Goal: Task Accomplishment & Management: Manage account settings

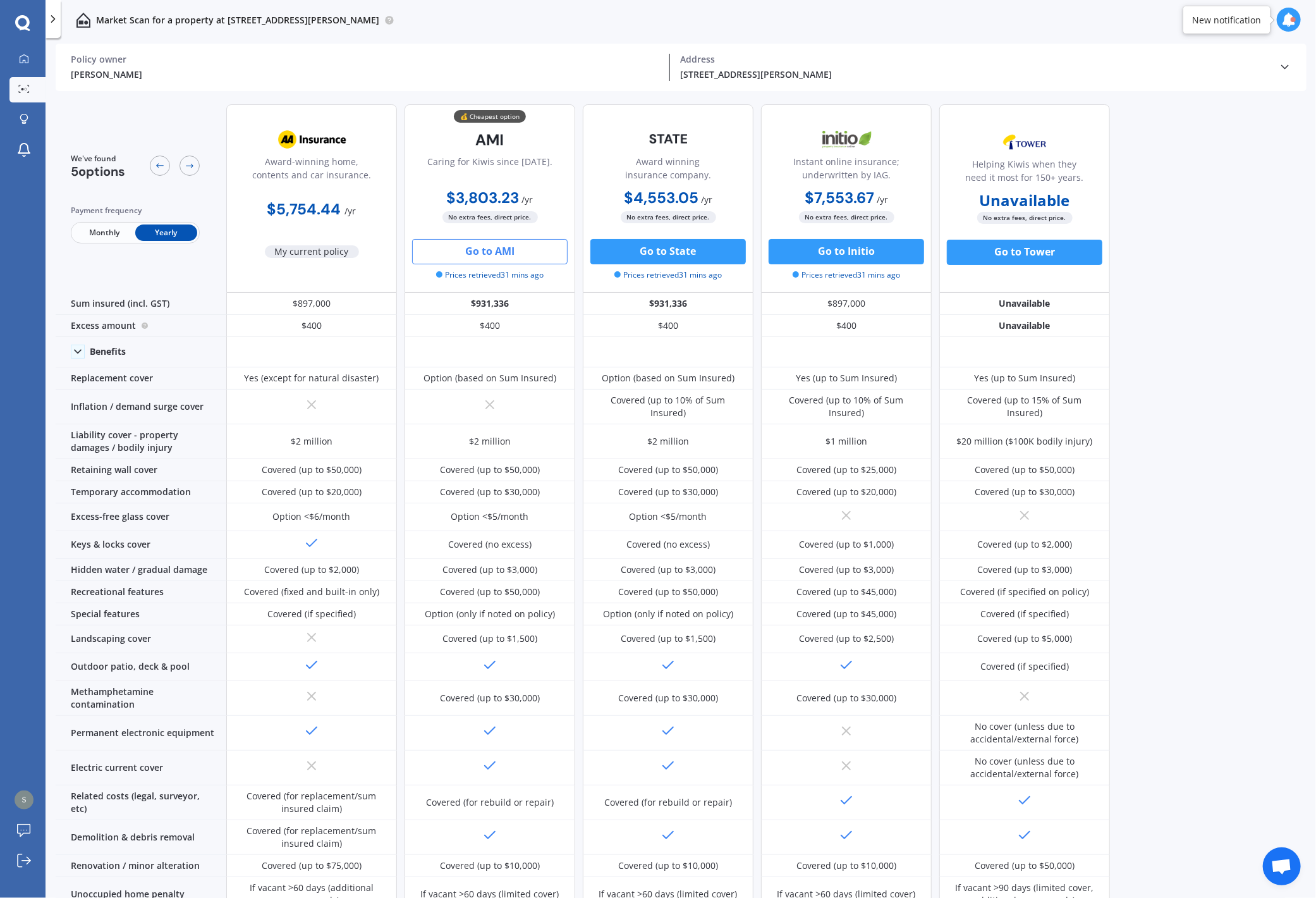
click at [489, 247] on button "Go to AMI" at bounding box center [489, 252] width 156 height 26
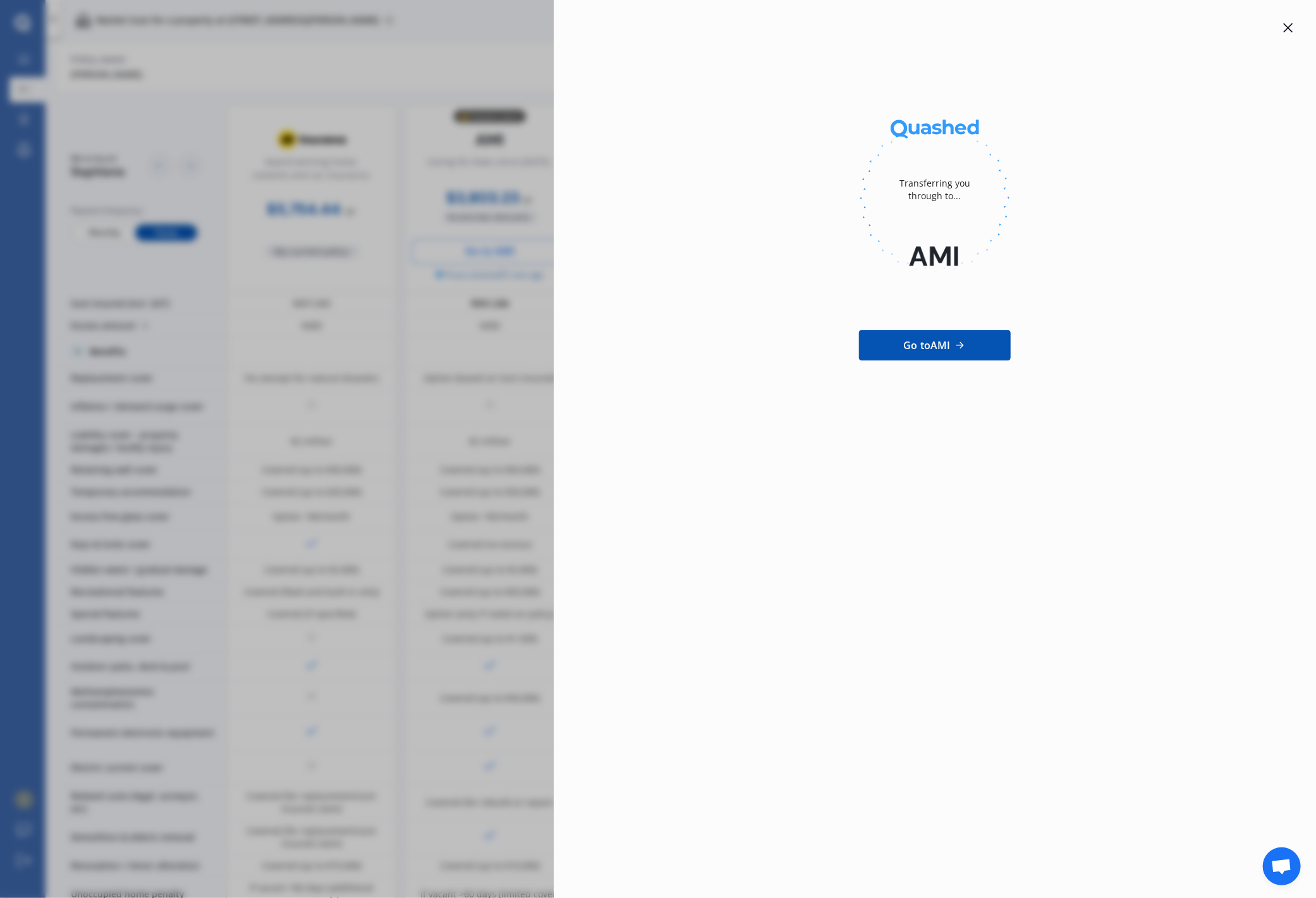
click at [1001, 26] on icon at bounding box center [1288, 28] width 9 height 9
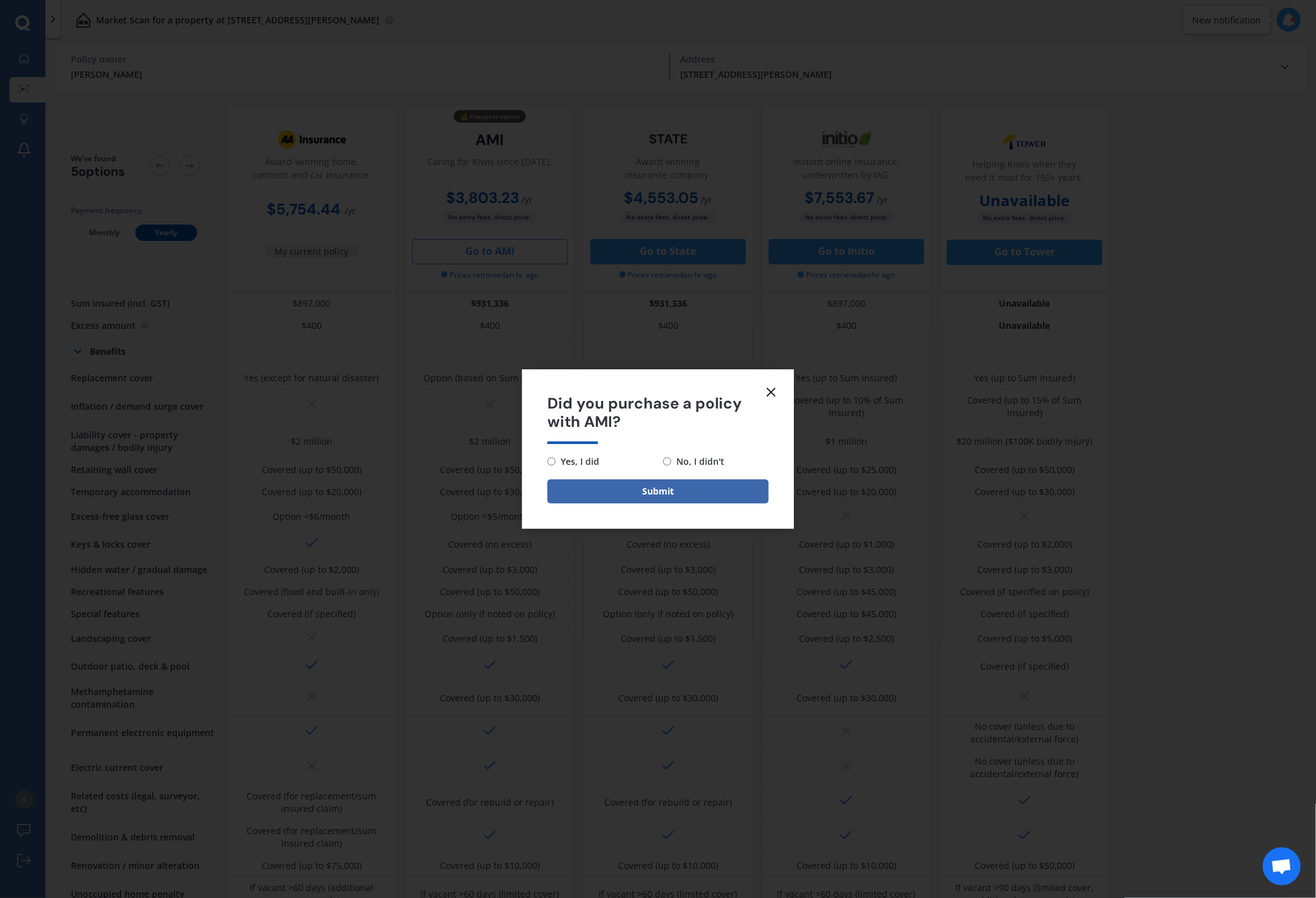
click at [587, 463] on span "Yes, I did" at bounding box center [577, 461] width 43 height 15
click at [556, 463] on input "Yes, I did" at bounding box center [552, 462] width 9 height 9
radio input "true"
click at [625, 495] on button "Submit" at bounding box center [658, 492] width 221 height 24
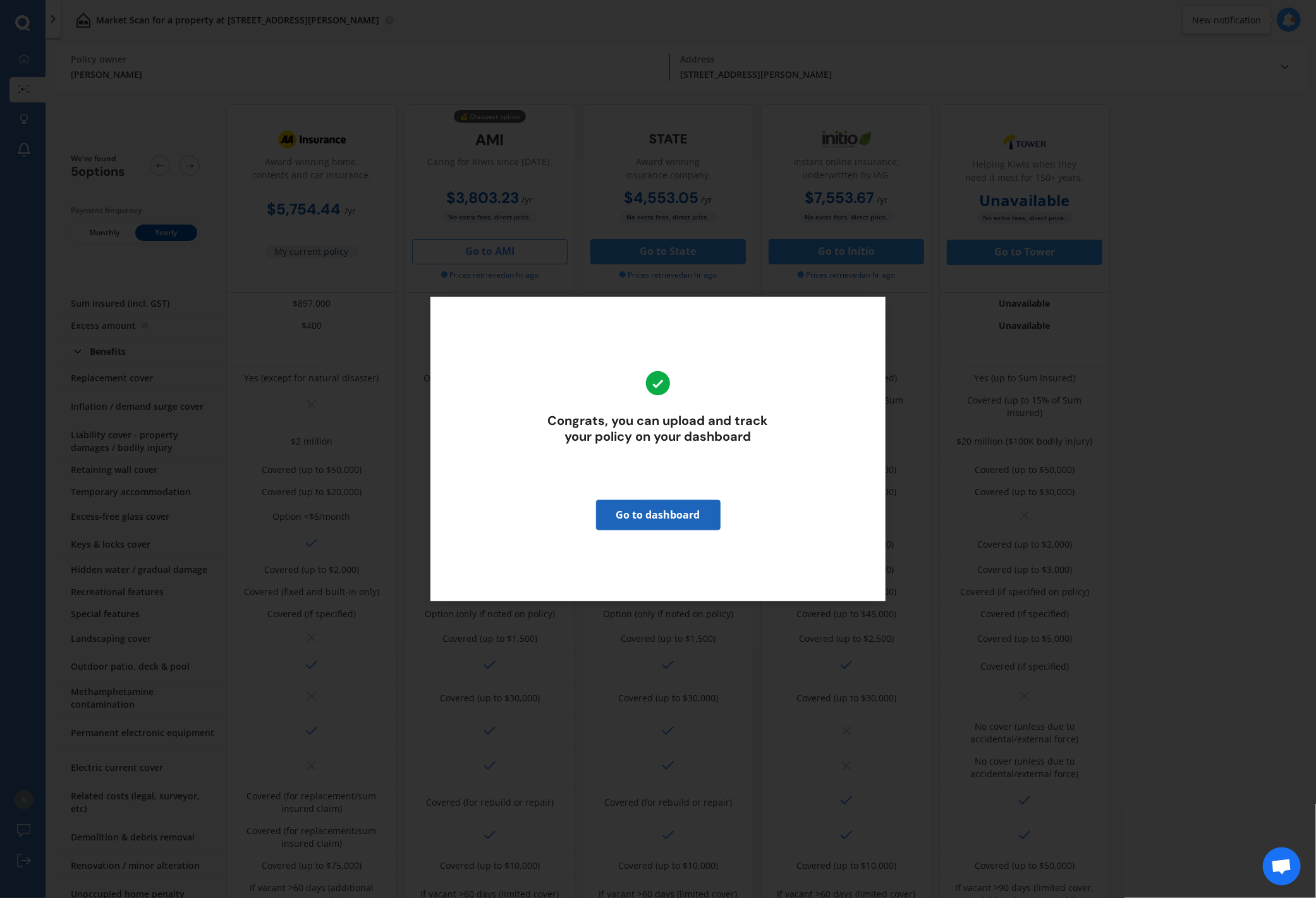
click at [675, 515] on link "Go to dashboard" at bounding box center [658, 515] width 124 height 31
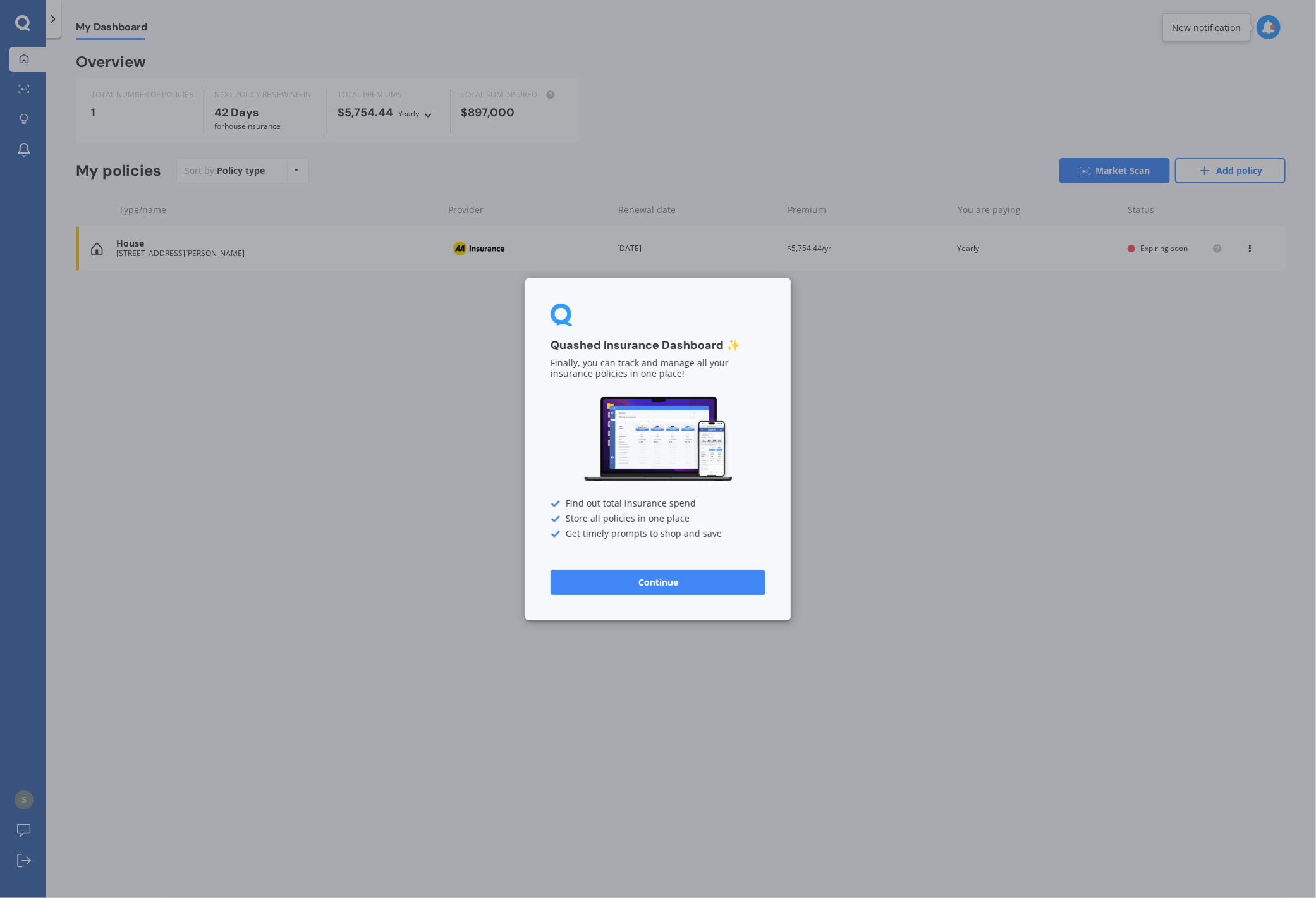
click at [639, 585] on button "Continue" at bounding box center [658, 582] width 215 height 26
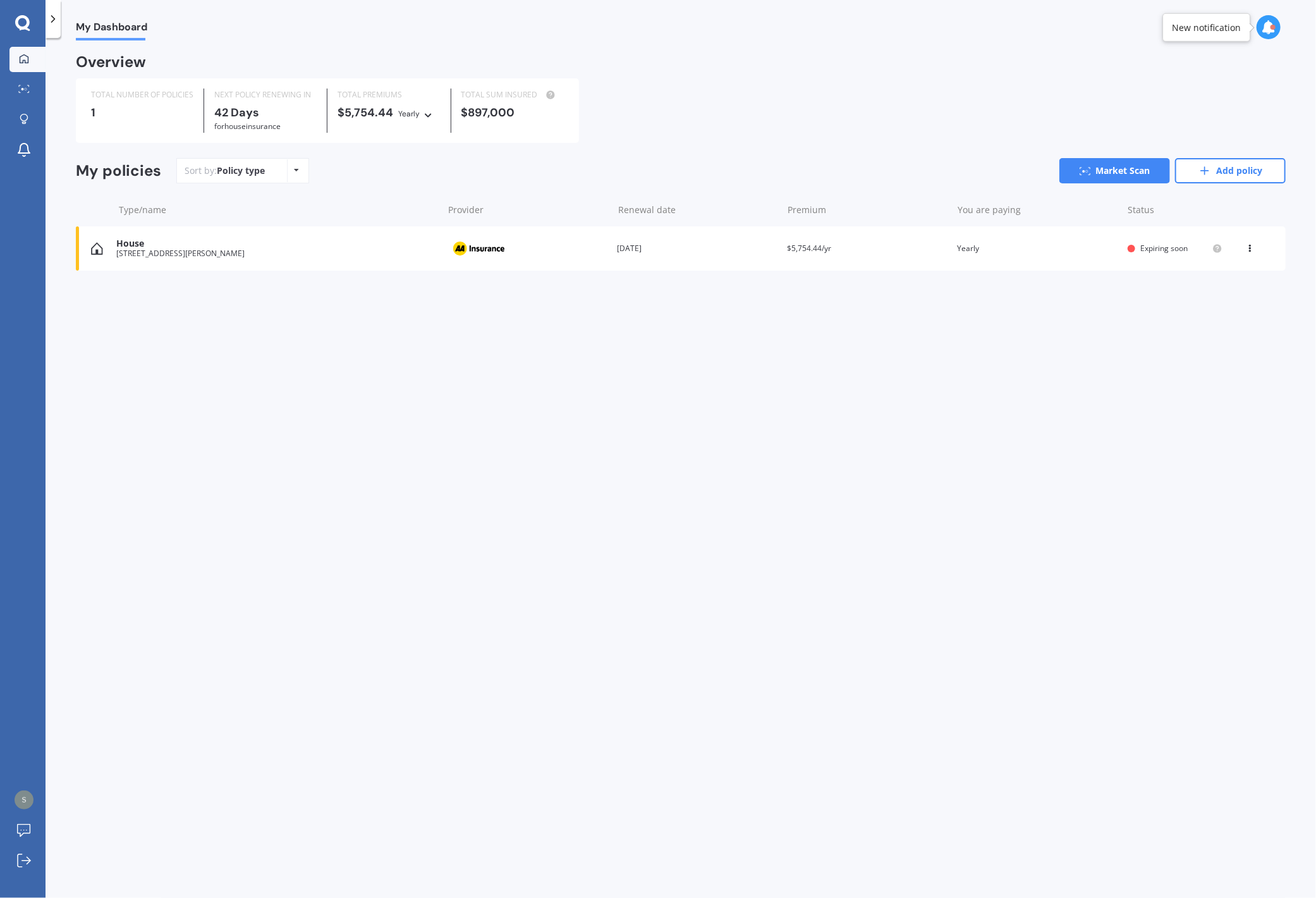
click at [1001, 247] on icon at bounding box center [1251, 245] width 9 height 8
click at [872, 394] on div "My Dashboard Overview TOTAL NUMBER OF POLICIES 1 NEXT POLICY RENEWING [DATE] fo…" at bounding box center [681, 470] width 1270 height 860
click at [721, 116] on div "TOTAL NUMBER OF POLICIES 1 NEXT POLICY RENEWING [DATE] for House insurance TOTA…" at bounding box center [681, 110] width 1210 height 65
click at [1001, 170] on link "Add policy" at bounding box center [1231, 171] width 111 height 26
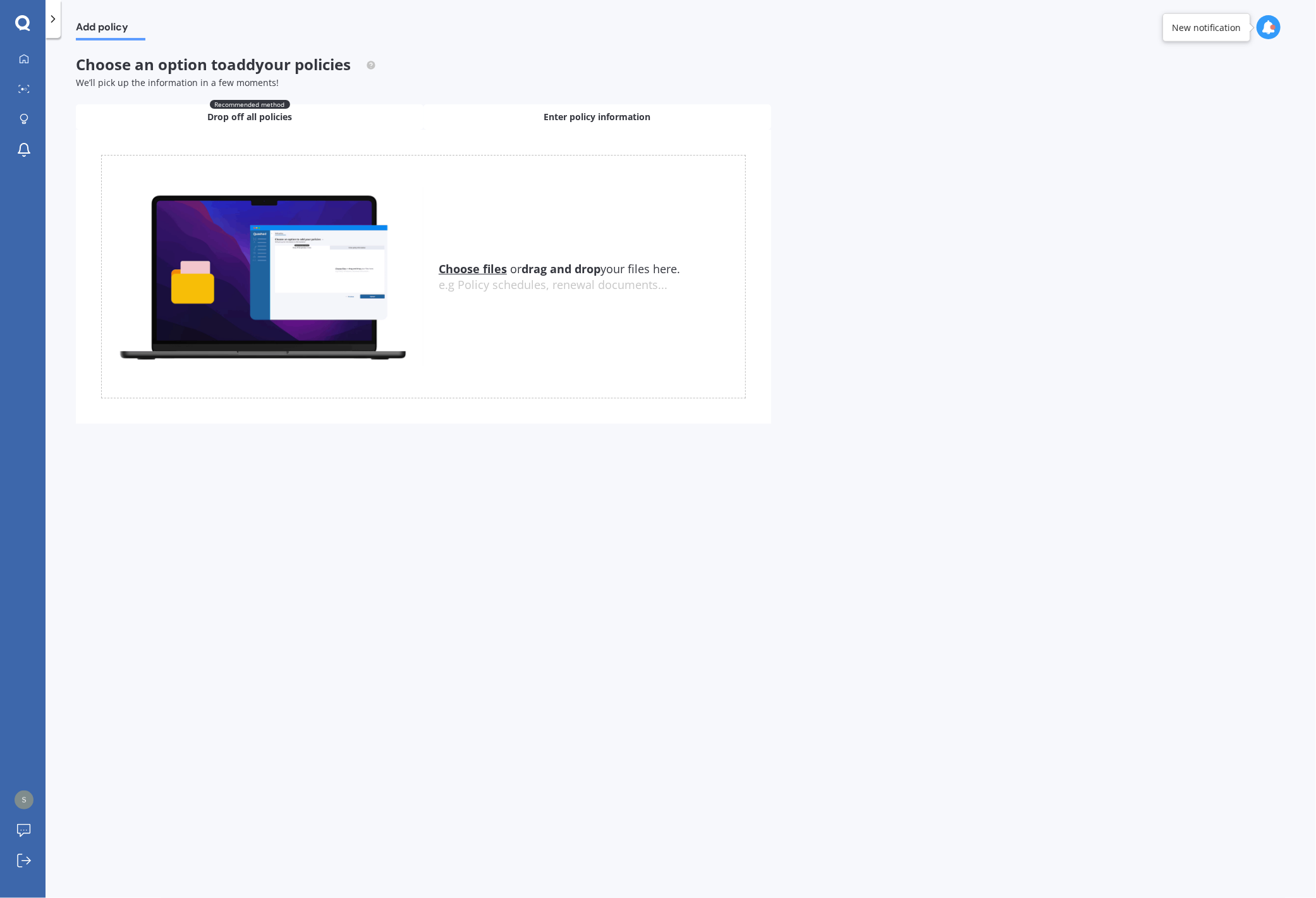
click at [527, 117] on div "Enter policy information" at bounding box center [597, 117] width 348 height 26
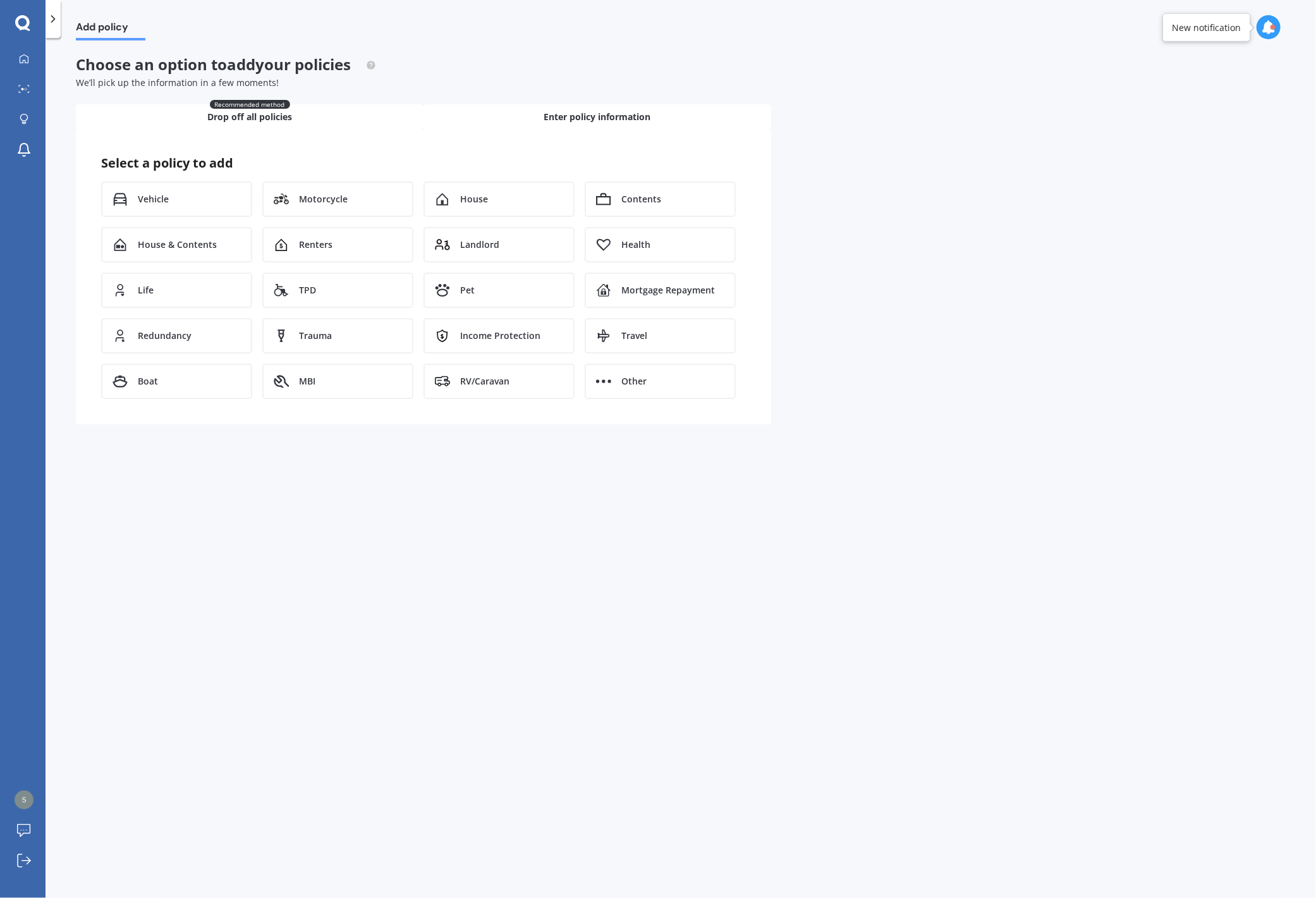
click at [275, 125] on div "Recommended method Drop off all policies" at bounding box center [250, 117] width 348 height 26
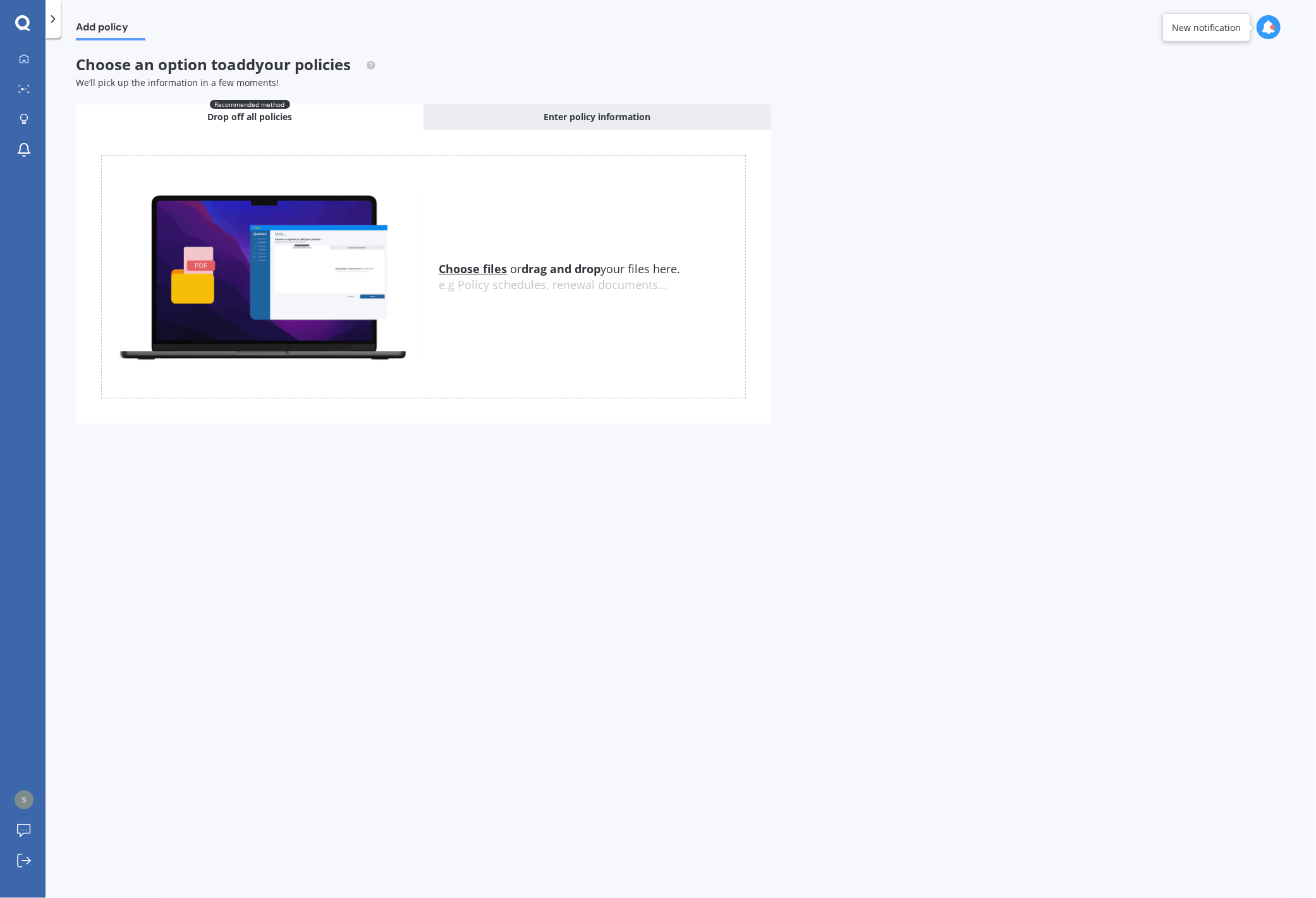
click at [917, 275] on div "Add policy Choose an option to add your policies We’ll pick up the information …" at bounding box center [681, 470] width 1270 height 860
click at [982, 264] on div "Add policy Choose an option to add your policies We’ll pick up the information …" at bounding box center [681, 470] width 1270 height 860
click at [24, 58] on icon at bounding box center [24, 59] width 10 height 10
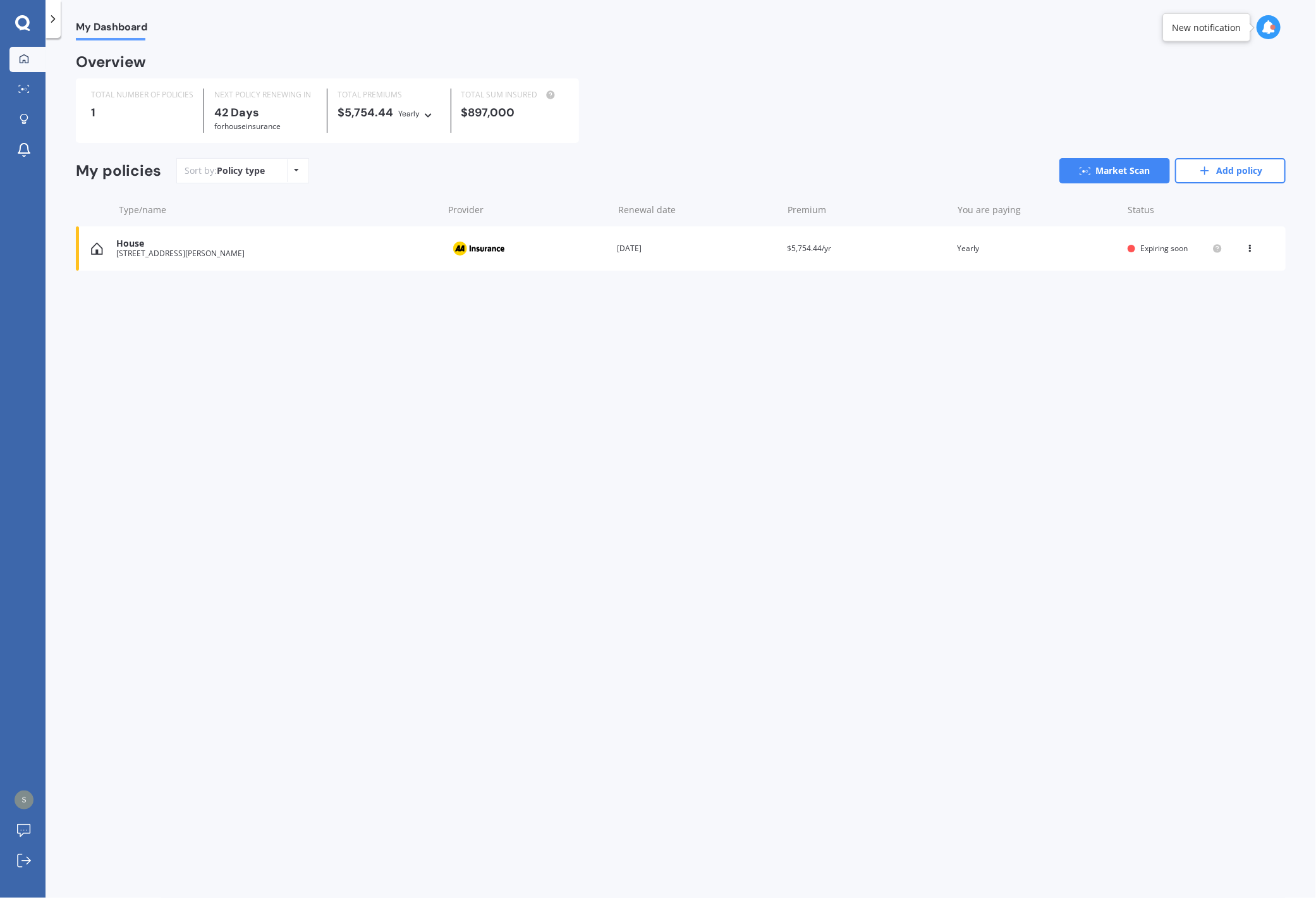
click at [711, 519] on div "My Dashboard Overview TOTAL NUMBER OF POLICIES 1 NEXT POLICY RENEWING [DATE] fo…" at bounding box center [681, 470] width 1270 height 860
click at [1001, 250] on icon at bounding box center [1251, 245] width 9 height 8
click at [883, 409] on div "My Dashboard Overview TOTAL NUMBER OF POLICIES 1 NEXT POLICY RENEWING [DATE] fo…" at bounding box center [681, 470] width 1270 height 860
click at [1001, 174] on link "Add policy" at bounding box center [1231, 171] width 111 height 26
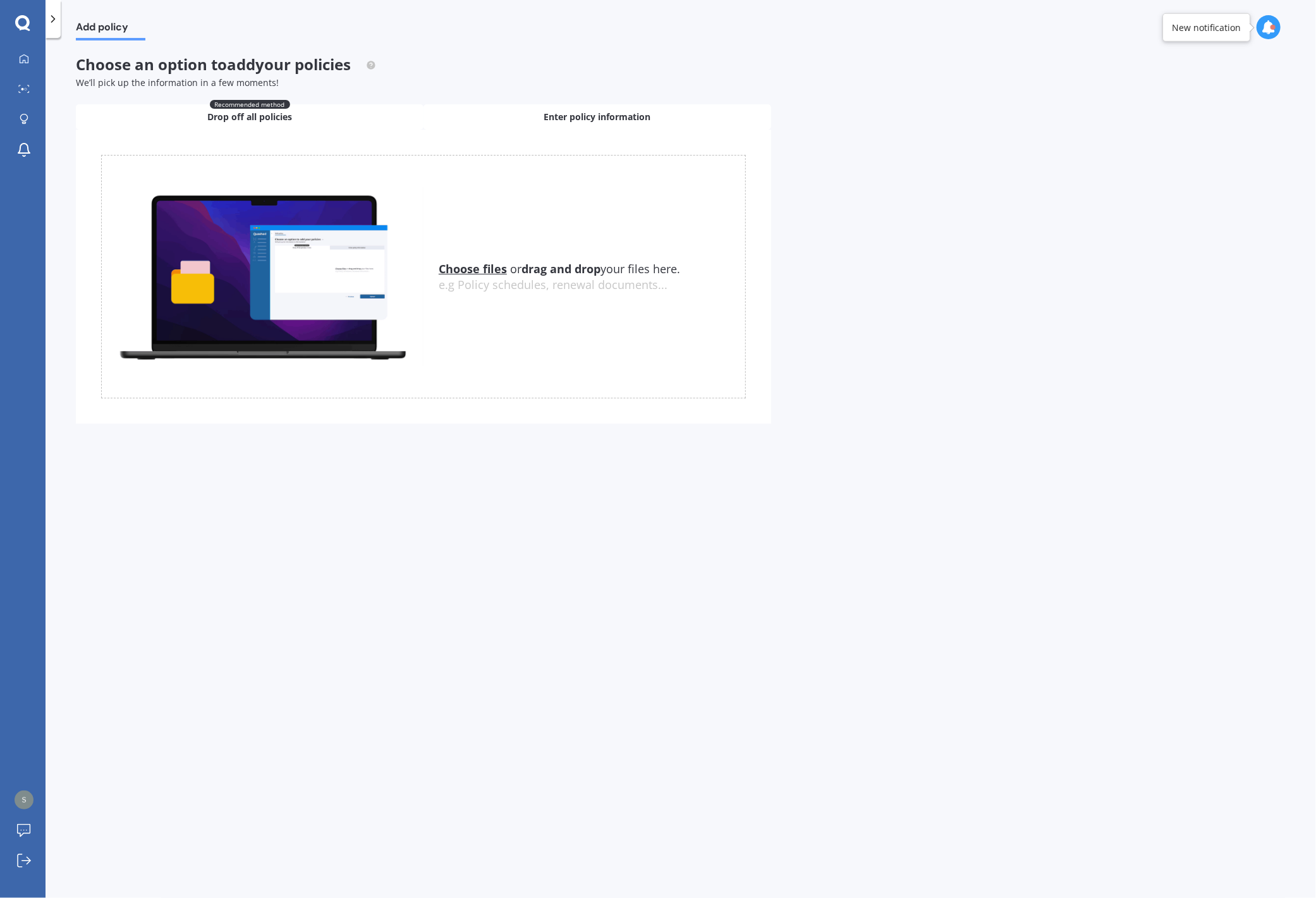
click at [569, 126] on div "Enter policy information" at bounding box center [597, 117] width 348 height 26
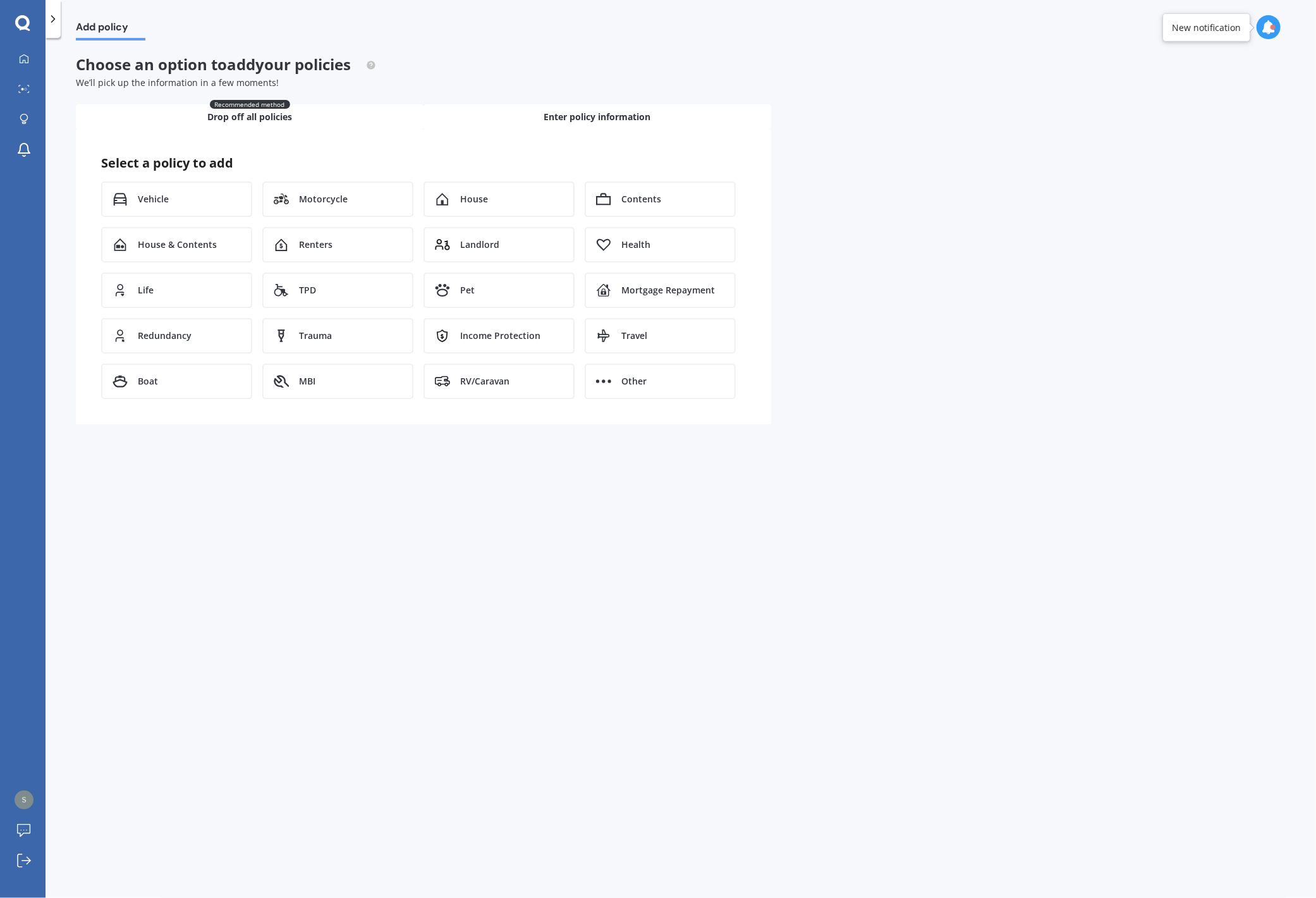
click at [201, 116] on div "Recommended method Drop off all policies" at bounding box center [250, 117] width 348 height 26
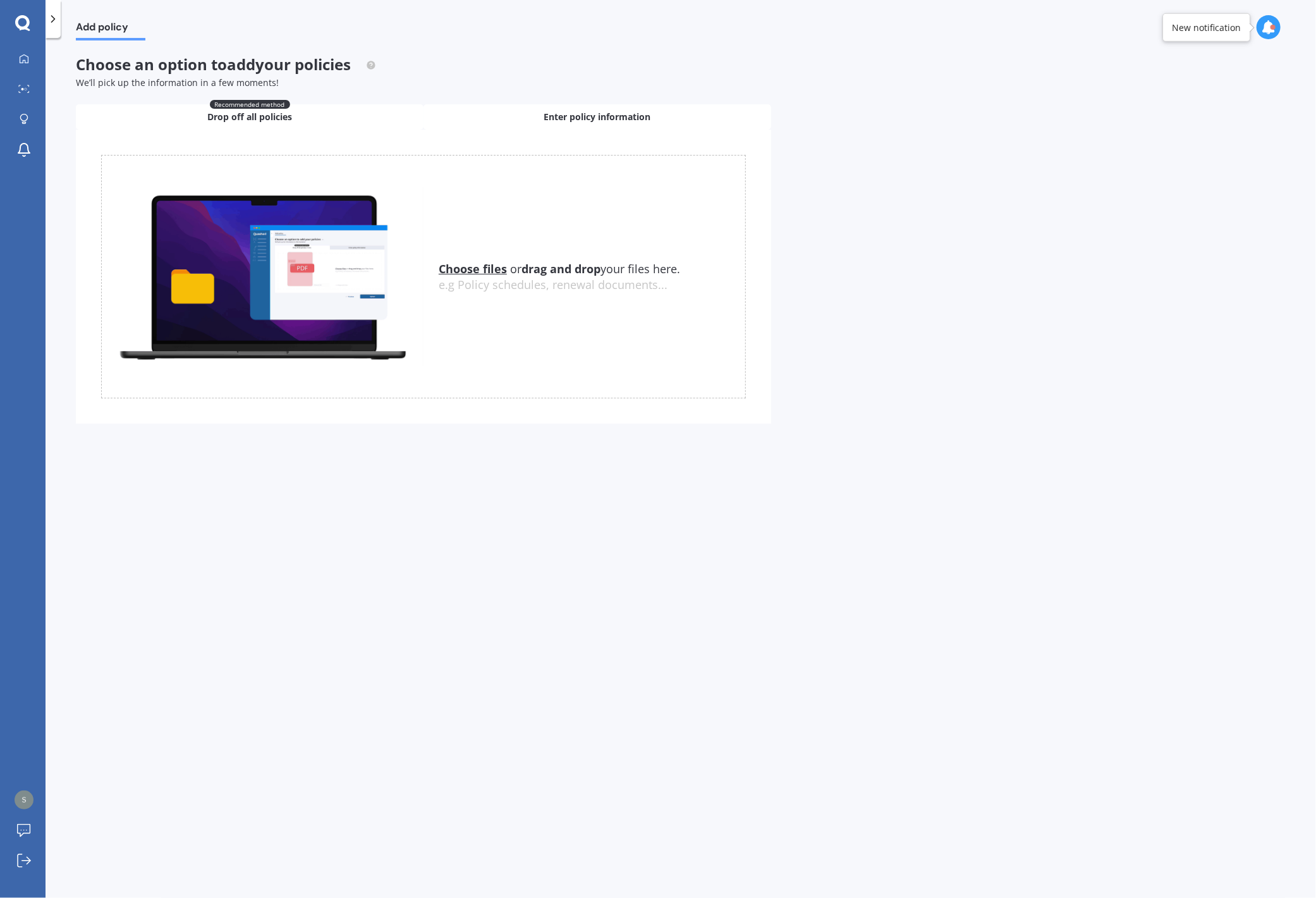
click at [588, 125] on div "Enter policy information" at bounding box center [597, 117] width 348 height 26
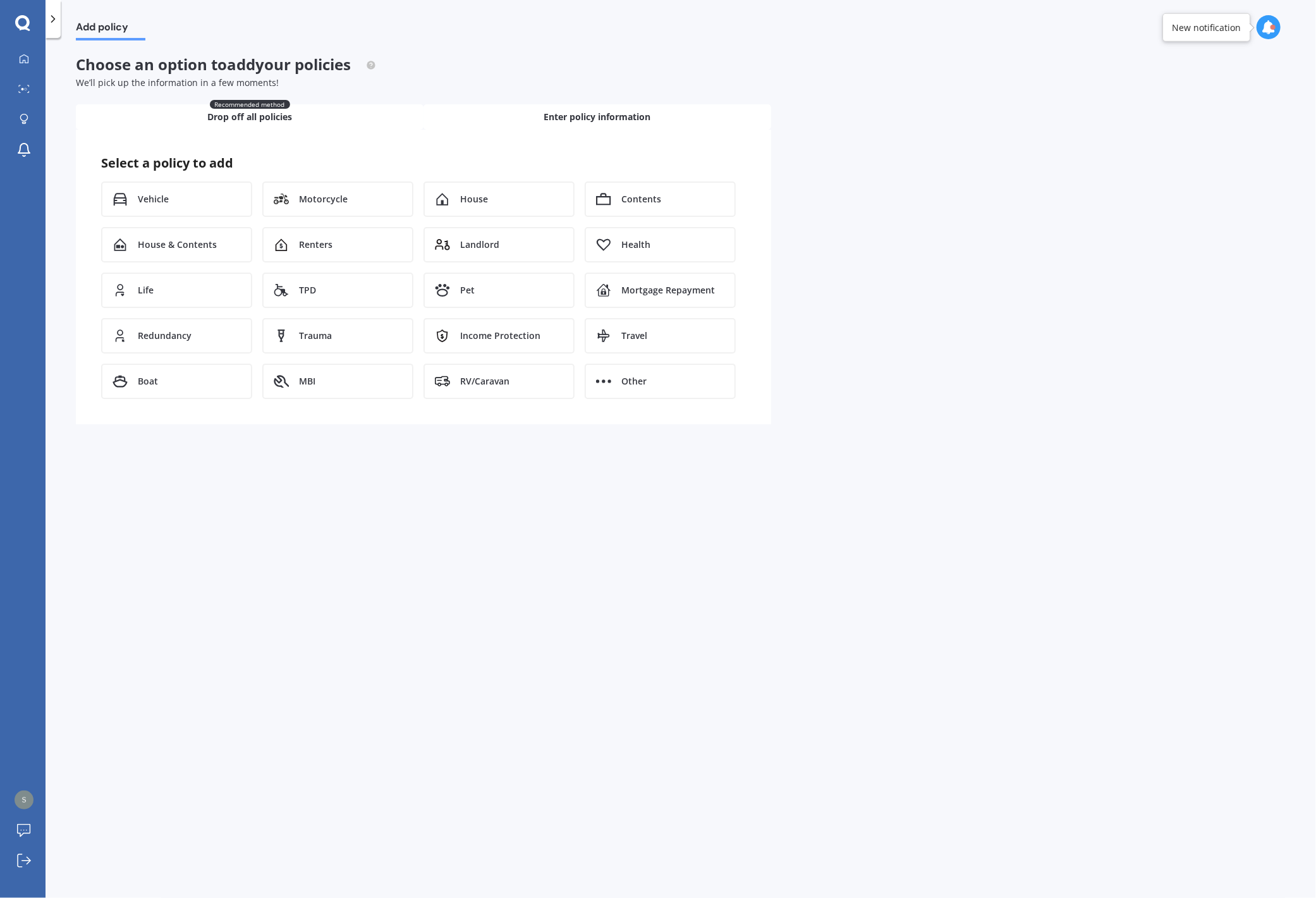
click at [345, 113] on div "Recommended method Drop off all policies" at bounding box center [250, 117] width 348 height 26
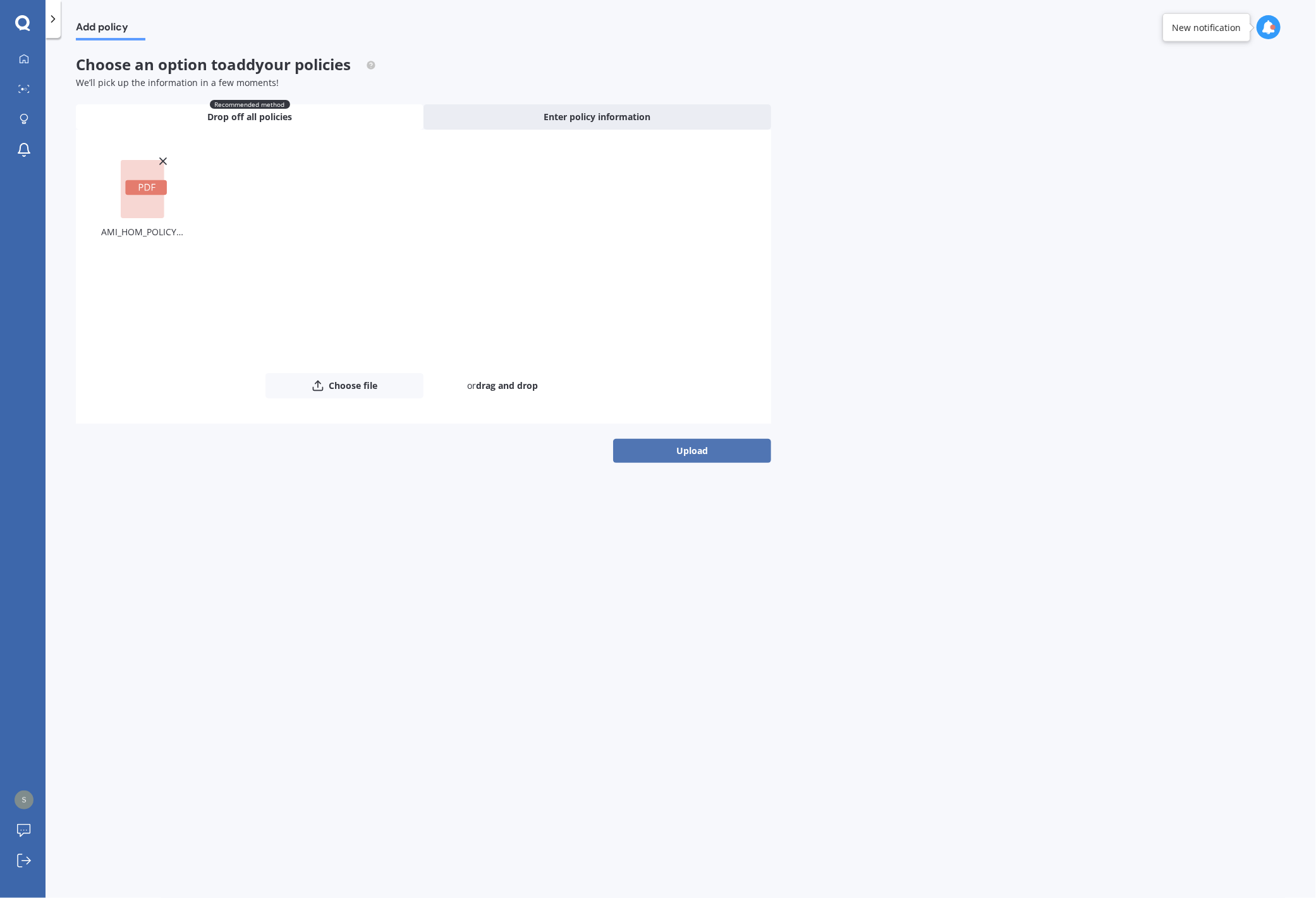
click at [687, 453] on button "Upload" at bounding box center [692, 451] width 158 height 24
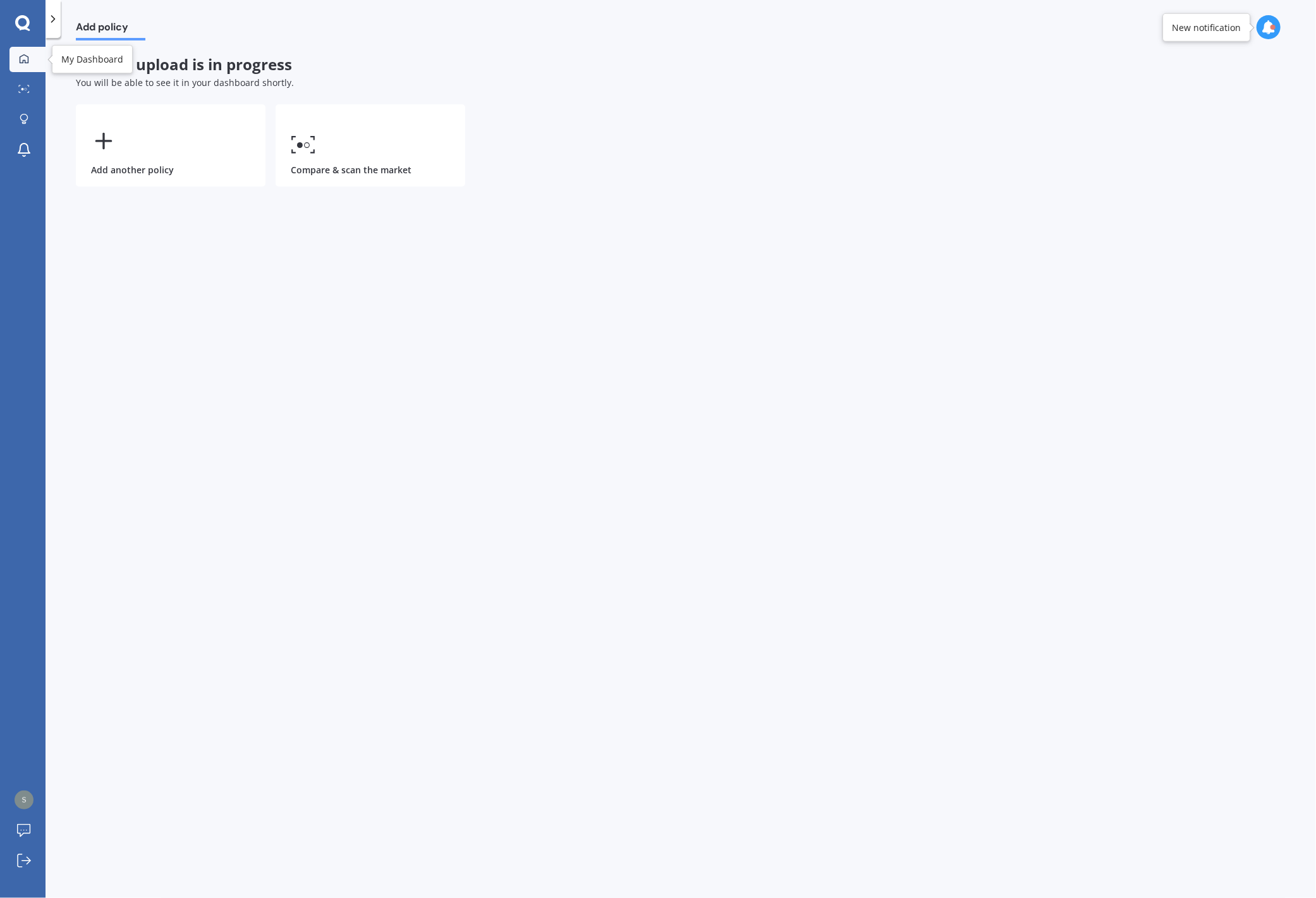
click at [38, 60] on link "My Dashboard" at bounding box center [27, 60] width 36 height 26
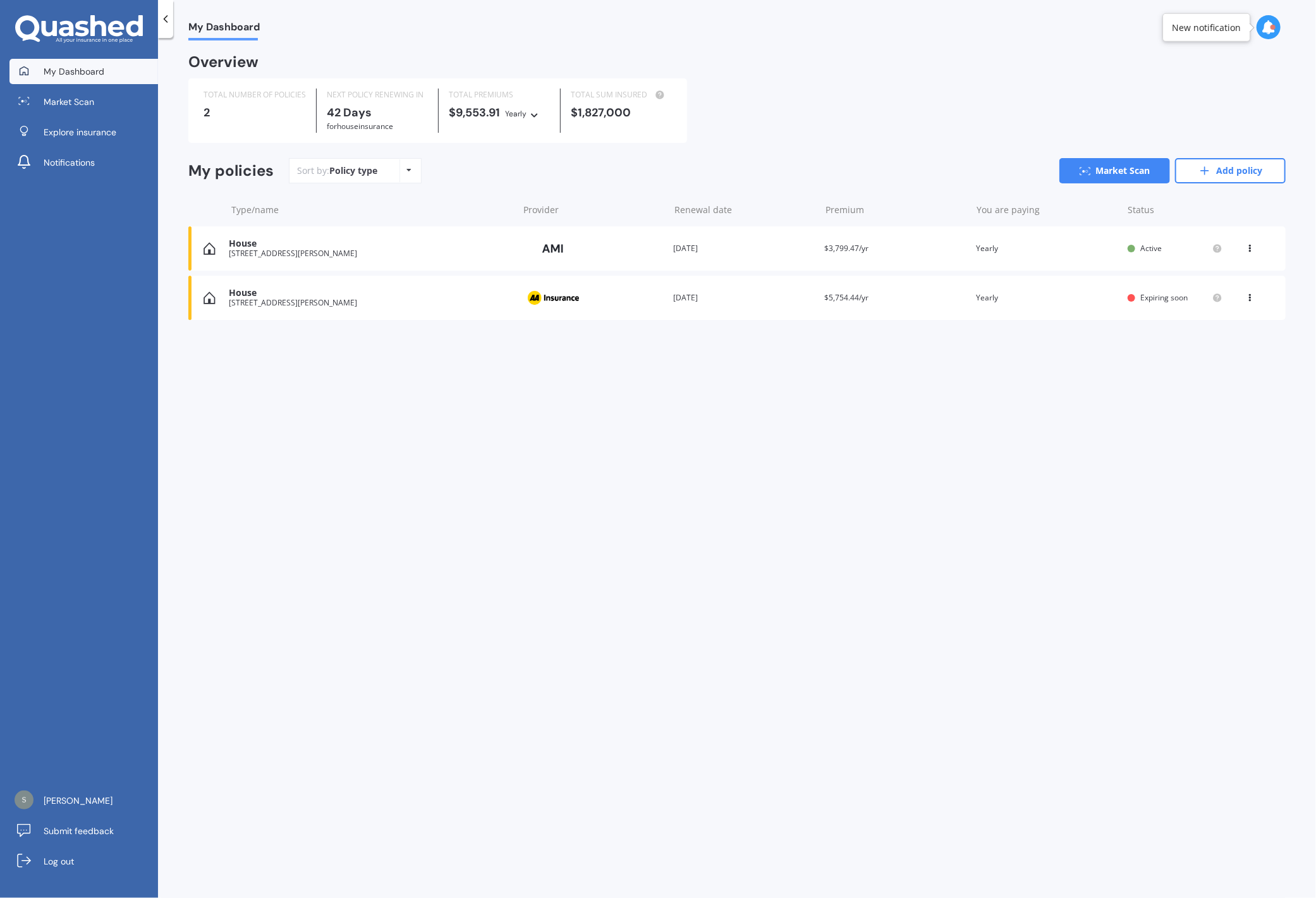
click at [1251, 298] on icon at bounding box center [1251, 295] width 9 height 8
click at [880, 437] on div "My Dashboard Overview TOTAL NUMBER OF POLICIES 2 NEXT POLICY RENEWING IN 42 Day…" at bounding box center [737, 470] width 1158 height 860
click at [971, 97] on div "TOTAL NUMBER OF POLICIES 2 NEXT POLICY RENEWING IN 42 Days for House insurance …" at bounding box center [737, 110] width 1098 height 65
